Goal: Transaction & Acquisition: Purchase product/service

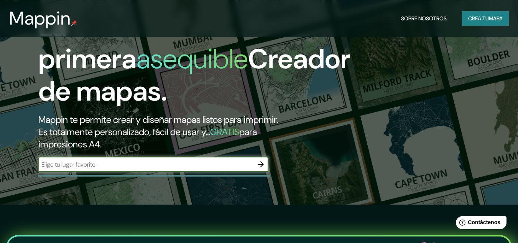
scroll to position [115, 0]
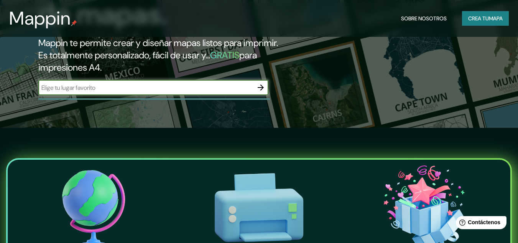
click at [259, 90] on icon "button" at bounding box center [260, 87] width 9 height 9
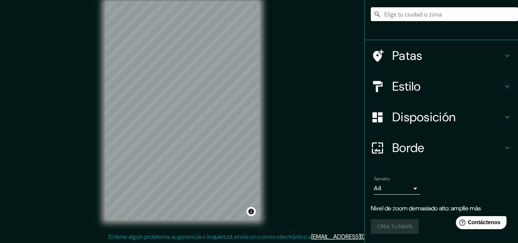
scroll to position [13, 0]
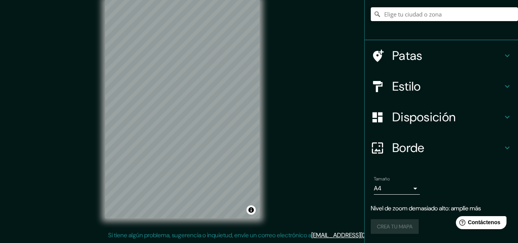
click at [264, 144] on div "© Mapbox © OpenStreetMap Improve this map" at bounding box center [182, 108] width 179 height 243
click at [271, 160] on div "© Mapbox © OpenStreetMap Improve this map" at bounding box center [182, 108] width 179 height 243
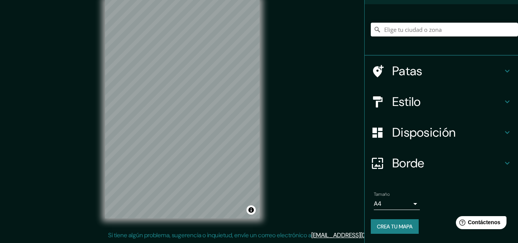
click at [384, 225] on font "Crea tu mapa" at bounding box center [395, 226] width 36 height 7
